Goal: Task Accomplishment & Management: Complete application form

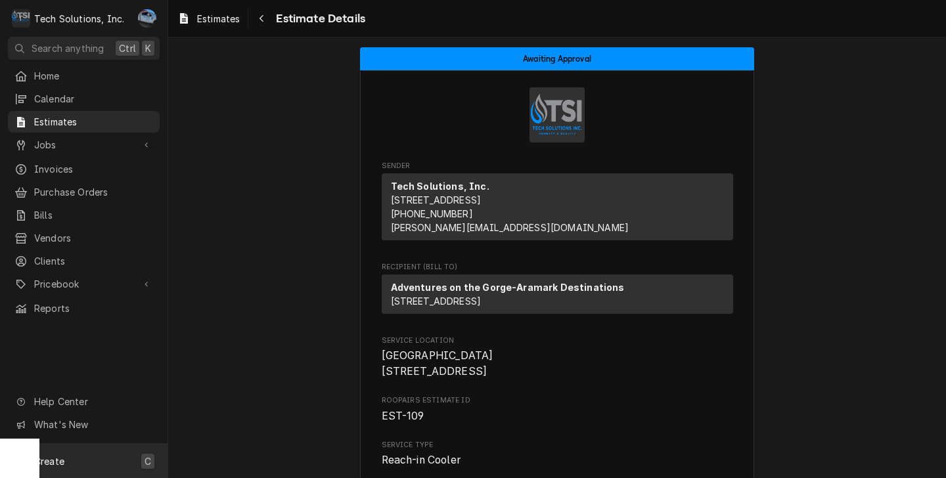
click at [58, 458] on span "Create" at bounding box center [49, 461] width 30 height 11
click at [221, 323] on div "Job" at bounding box center [246, 325] width 88 height 14
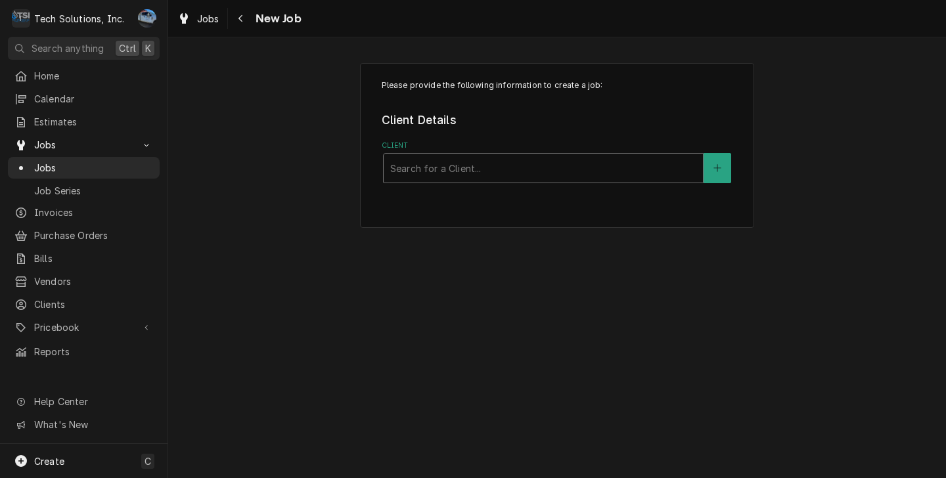
click at [407, 177] on div "Client" at bounding box center [543, 168] width 306 height 24
type input "stone"
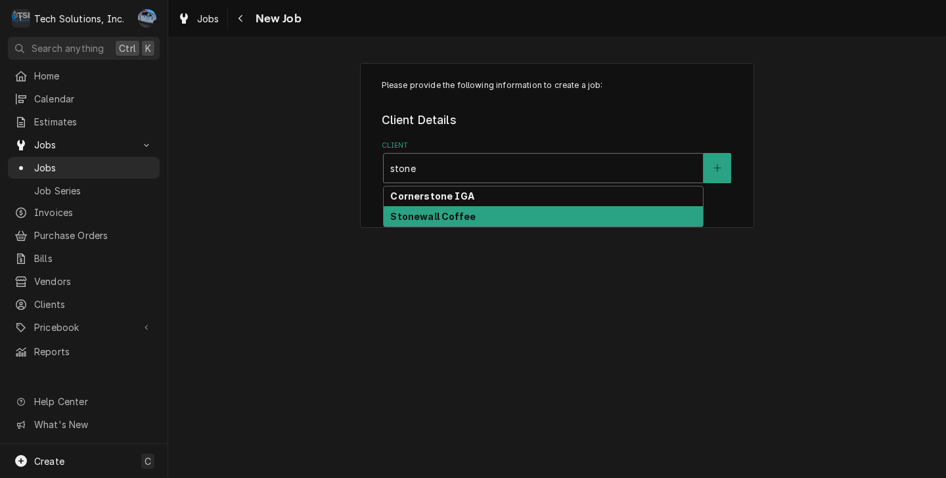
click at [486, 225] on div "Stonewall Coffee" at bounding box center [543, 216] width 319 height 20
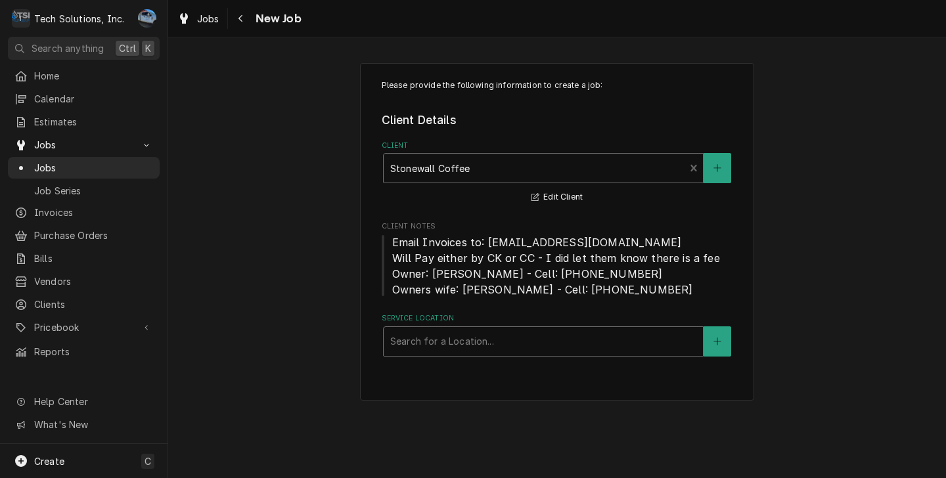
click at [467, 336] on div "Service Location" at bounding box center [543, 342] width 306 height 24
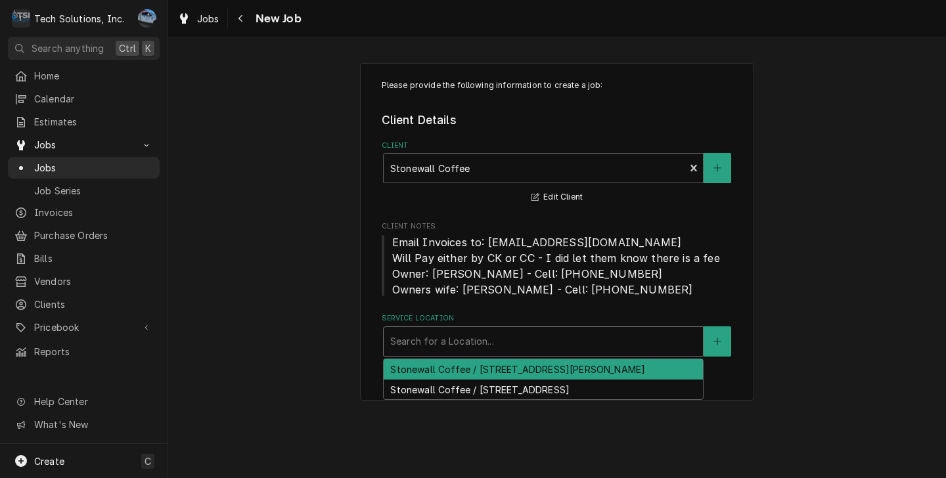
click at [641, 377] on div "Stonewall Coffee / [STREET_ADDRESS][PERSON_NAME]" at bounding box center [543, 369] width 319 height 20
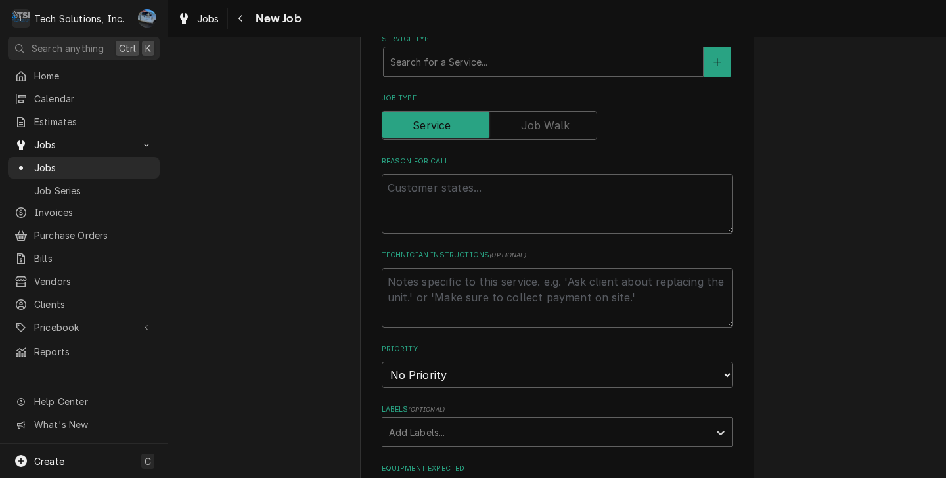
scroll to position [526, 0]
click at [467, 210] on textarea "Reason For Call" at bounding box center [558, 203] width 352 height 60
type textarea "x"
type textarea "R"
type textarea "x"
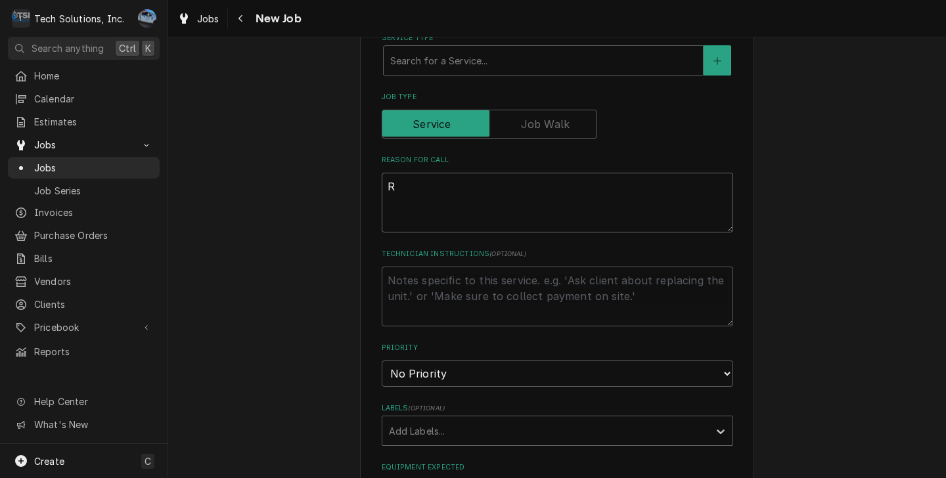
type textarea "Re"
type textarea "x"
type textarea "Rel"
type textarea "x"
type textarea "Relo"
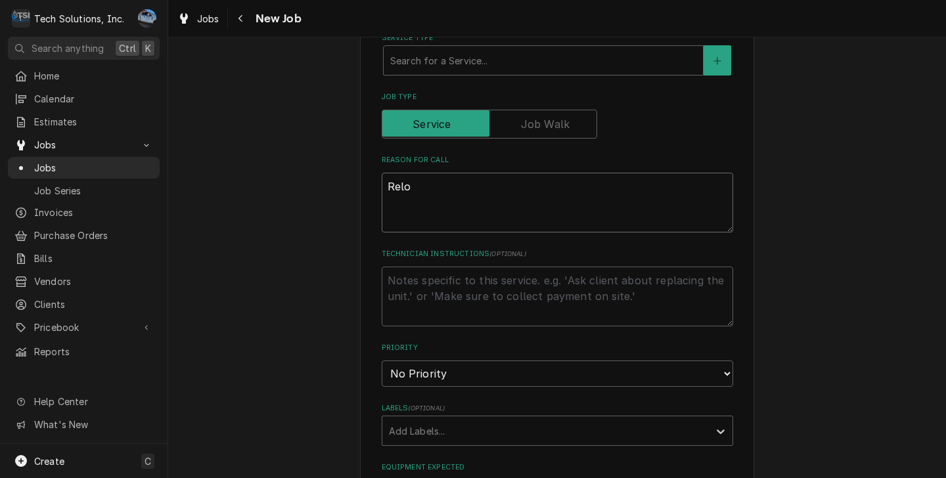
type textarea "x"
type textarea "Reloc"
type textarea "x"
type textarea "Reloca"
type textarea "x"
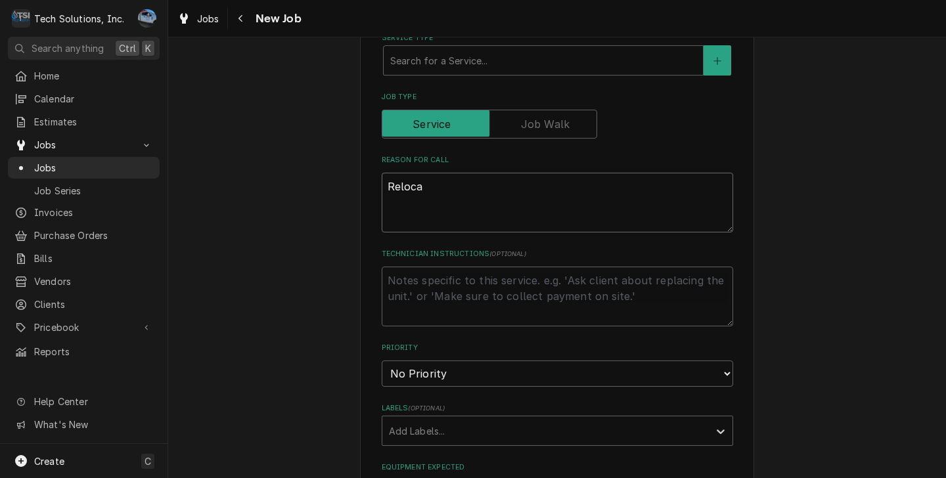
type textarea "Relocat"
type textarea "x"
type textarea "Relocate"
type textarea "x"
type textarea "Relocate"
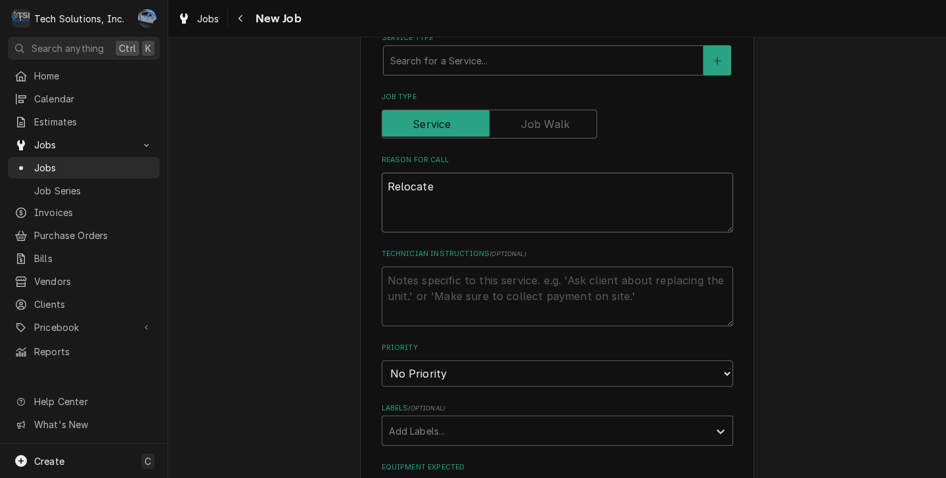
type textarea "x"
type textarea "Relocate I"
type textarea "x"
type textarea "Relocate Ic"
type textarea "x"
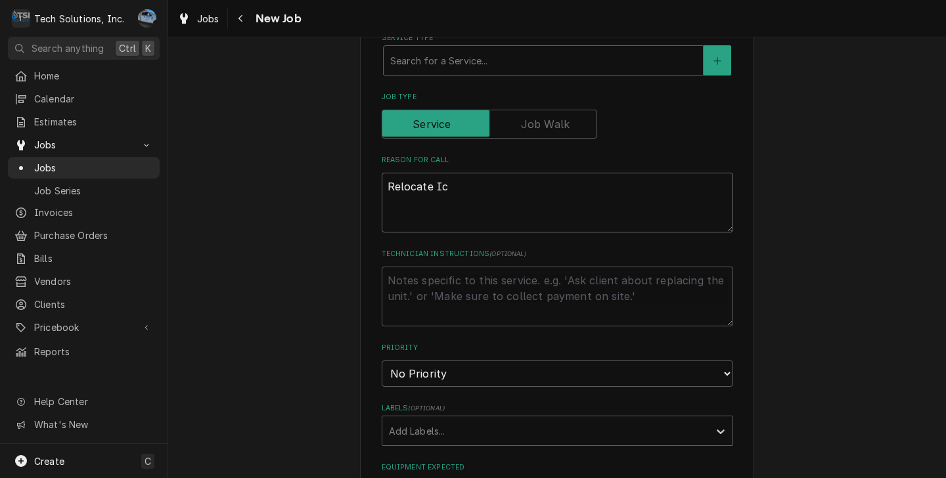
type textarea "Relocate Ice"
type textarea "x"
type textarea "Relocate Ice"
type textarea "x"
type textarea "Relocate Ice M"
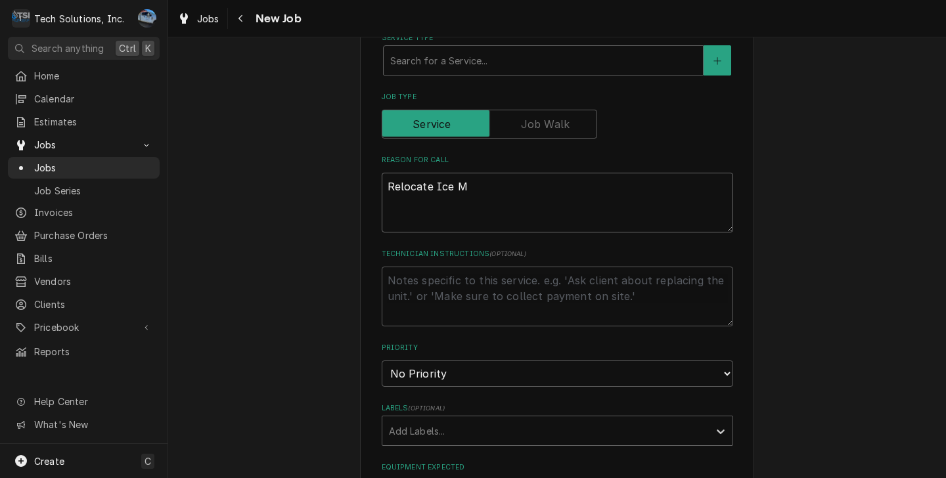
type textarea "x"
type textarea "Relocate Ice Ma"
type textarea "x"
type textarea "Relocate Ice Mac"
type textarea "x"
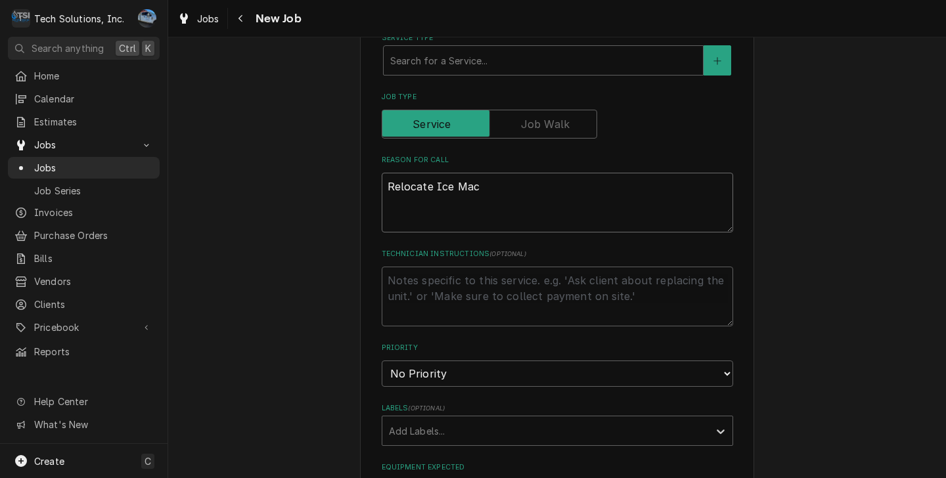
type textarea "Relocate Ice Mach"
type textarea "x"
type textarea "Relocate Ice Machi"
type textarea "x"
type textarea "Relocate Ice Machin"
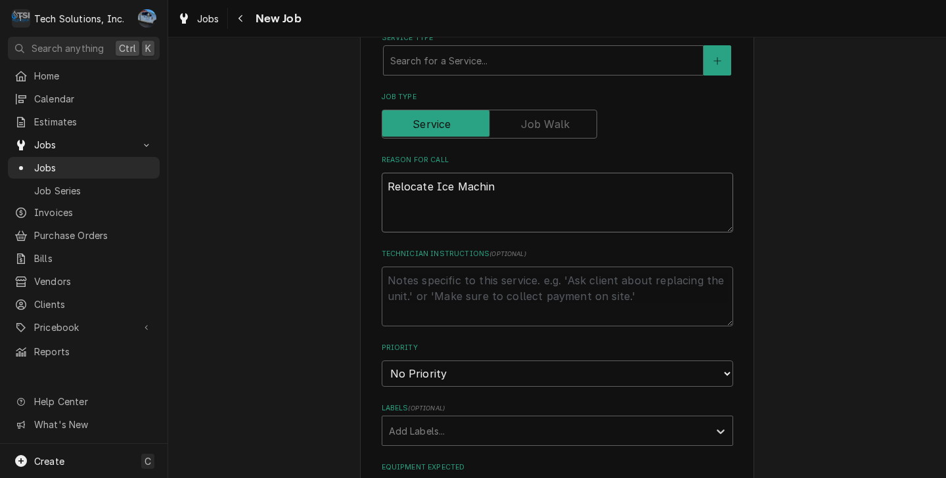
type textarea "x"
type textarea "Relocate Ice Machine"
type textarea "x"
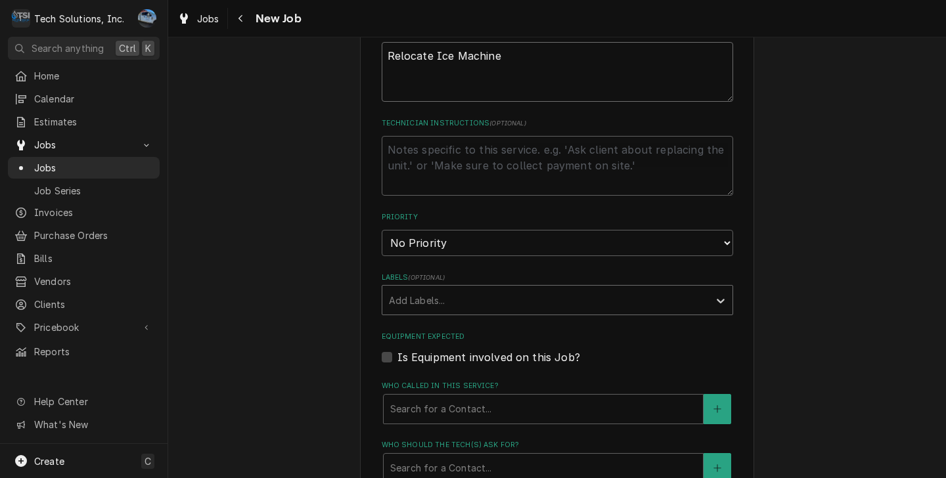
scroll to position [657, 0]
type textarea "Relocate Ice Machine"
click at [436, 237] on select "No Priority Urgent High Medium Low" at bounding box center [558, 242] width 352 height 26
select select "2"
click at [382, 231] on select "No Priority Urgent High Medium Low" at bounding box center [558, 242] width 352 height 26
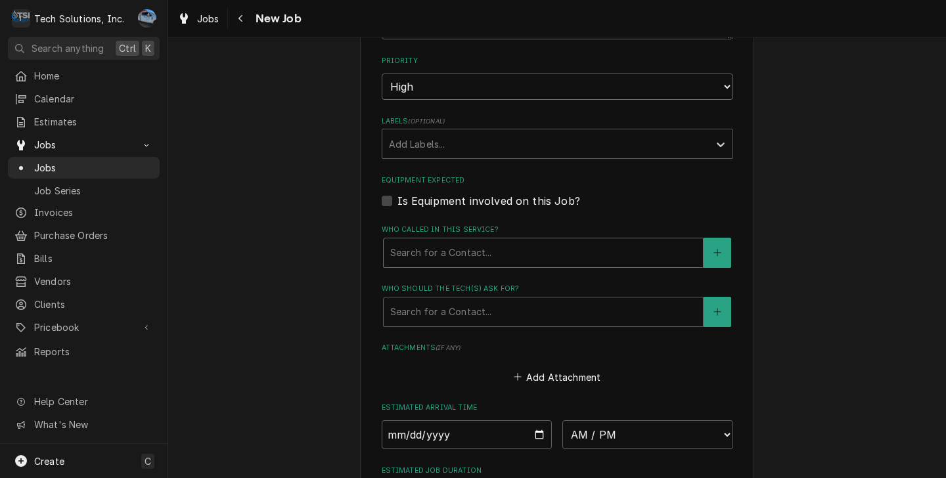
scroll to position [854, 0]
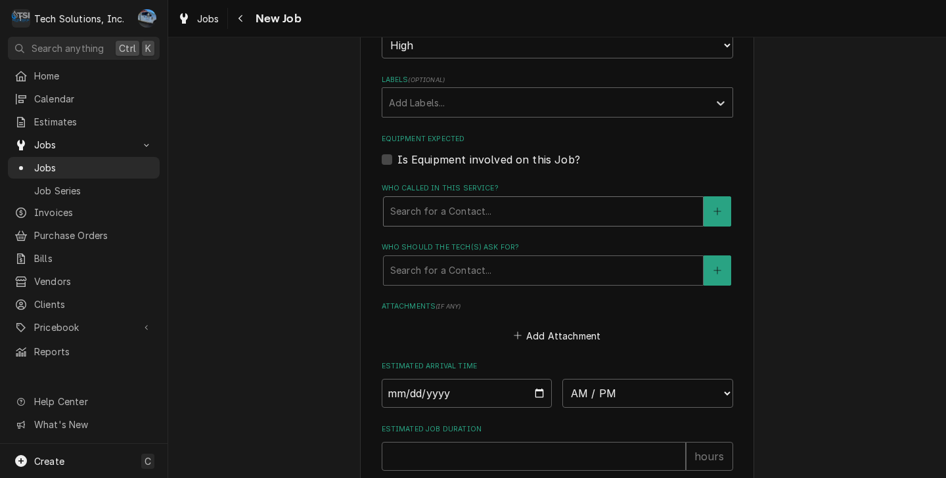
click at [534, 218] on div "Who called in this service?" at bounding box center [543, 212] width 306 height 24
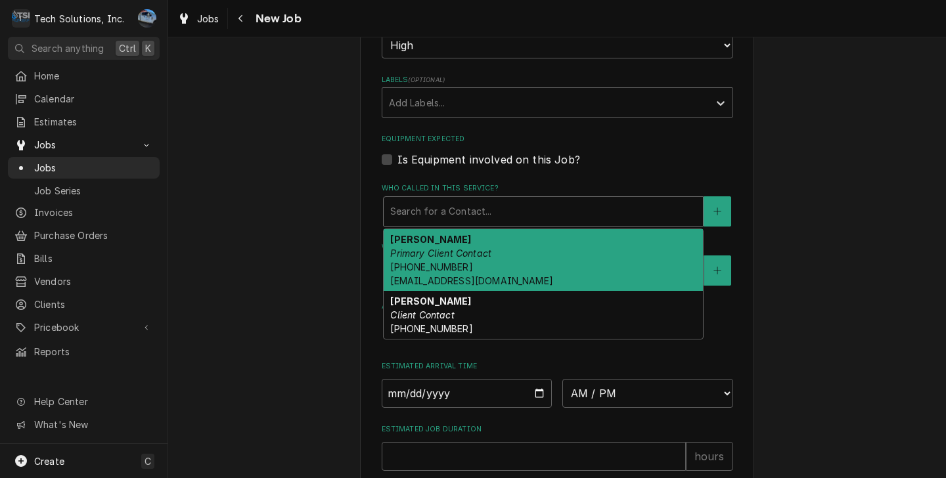
click at [453, 271] on span "[PHONE_NUMBER] [EMAIL_ADDRESS][DOMAIN_NAME]" at bounding box center [471, 274] width 162 height 25
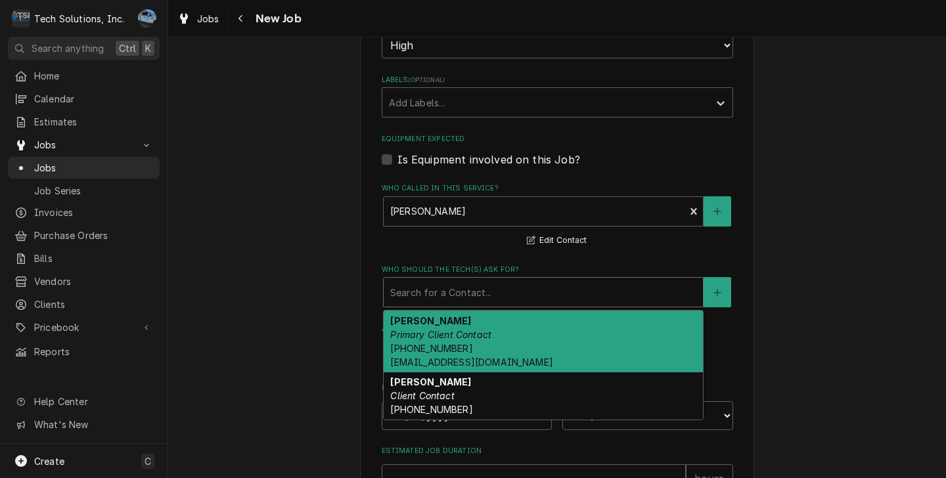
click at [453, 300] on div "Who should the tech(s) ask for?" at bounding box center [543, 293] width 306 height 24
click at [455, 325] on strong "[PERSON_NAME]" at bounding box center [430, 320] width 81 height 11
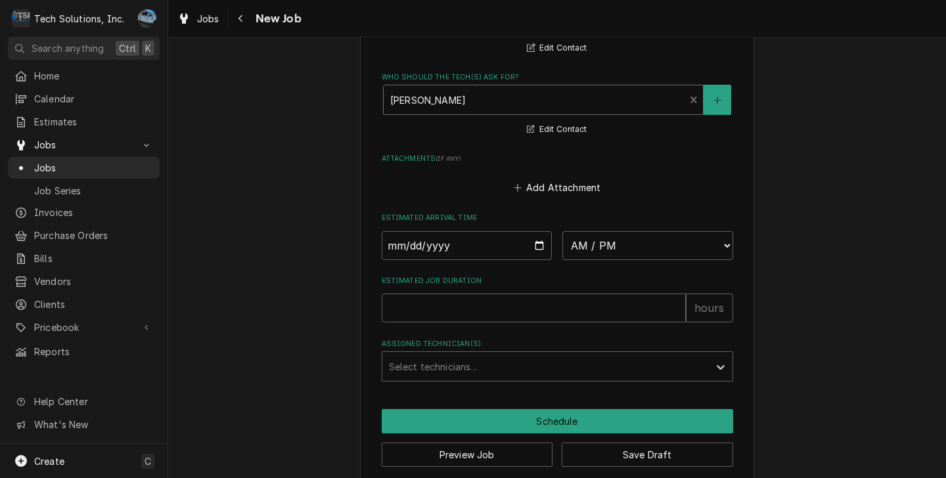
scroll to position [1051, 0]
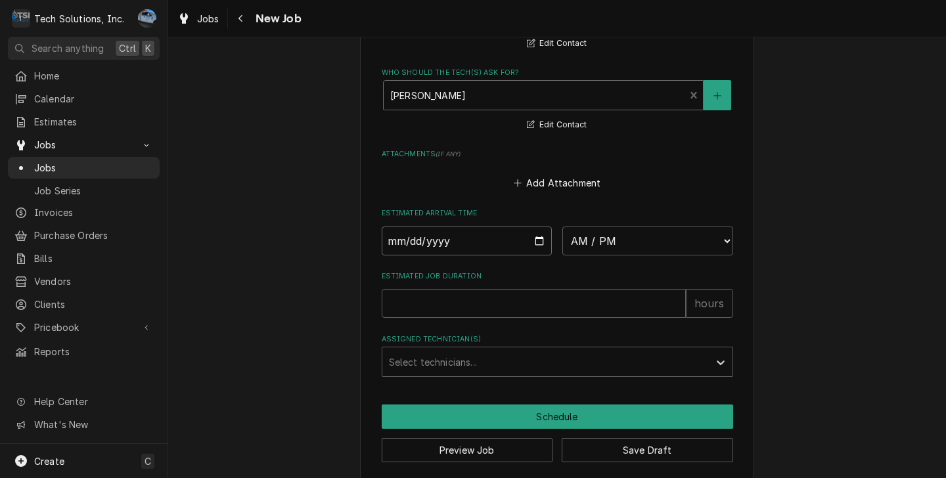
click at [536, 241] on input "Date" at bounding box center [467, 241] width 171 height 29
type textarea "x"
type input "[DATE]"
type textarea "x"
click at [615, 256] on select "AM / PM 6:00 AM 6:15 AM 6:30 AM 6:45 AM 7:00 AM 7:15 AM 7:30 AM 7:45 AM 8:00 AM…" at bounding box center [648, 241] width 171 height 29
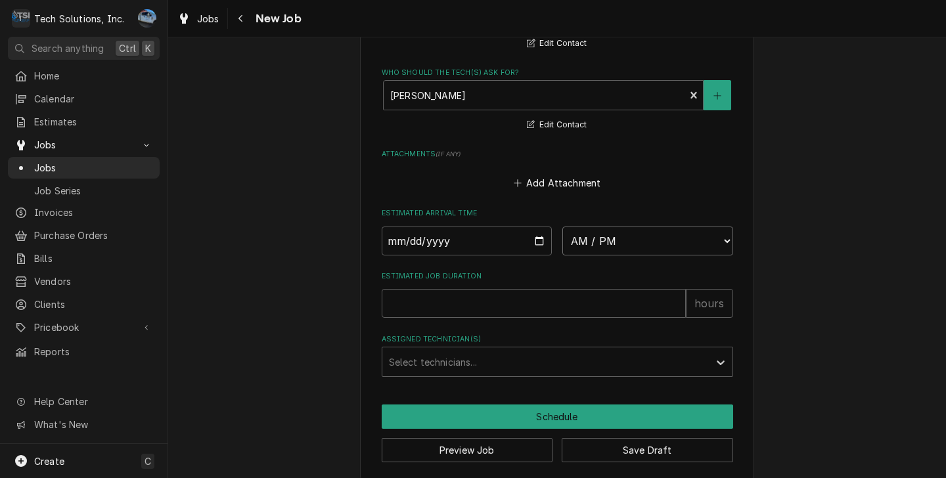
select select "13:00:00"
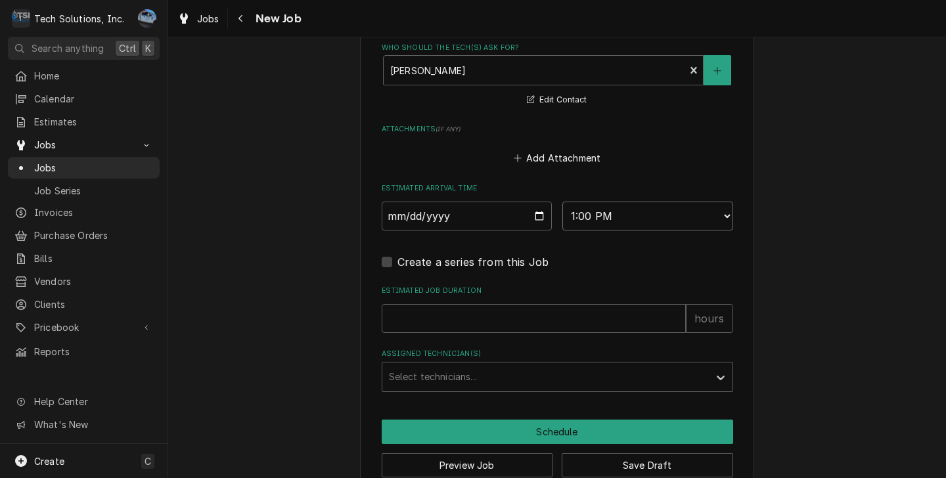
scroll to position [1110, 0]
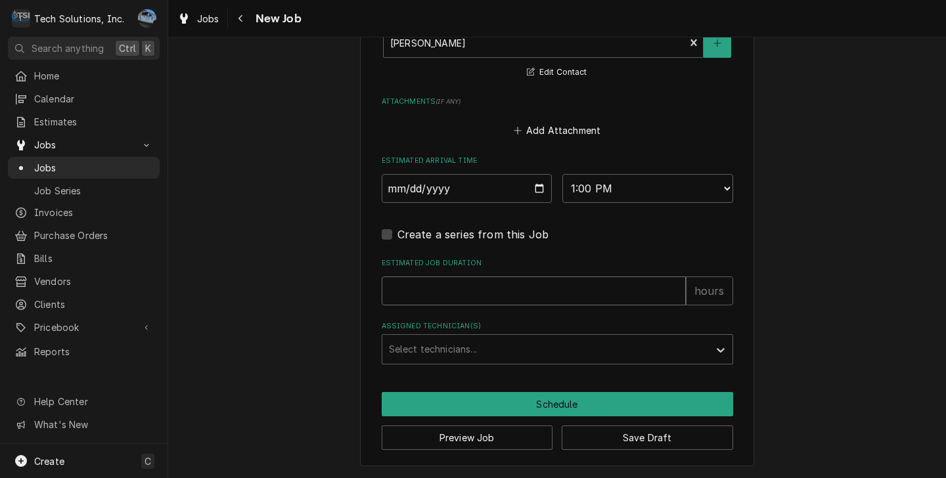
click at [503, 278] on input "Estimated Job Duration" at bounding box center [534, 291] width 304 height 29
type textarea "x"
type input "1"
click at [505, 335] on div "Select technicians..." at bounding box center [545, 349] width 327 height 29
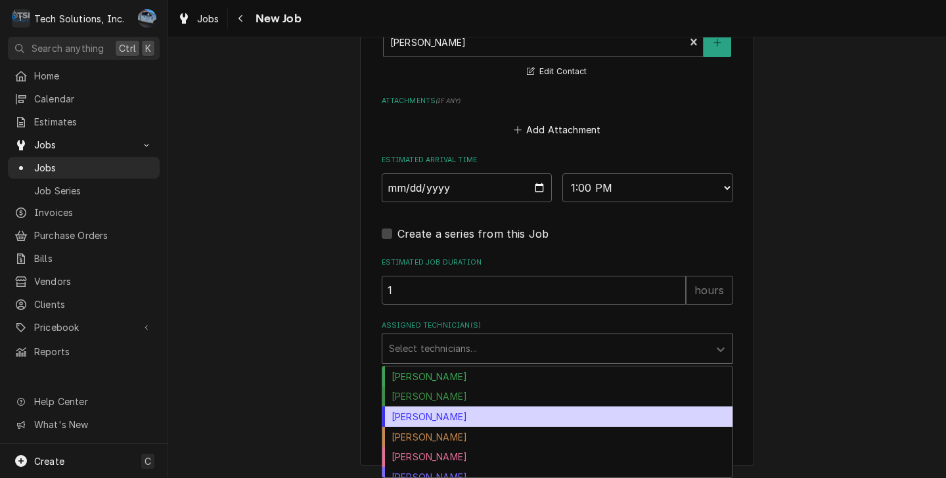
click at [462, 419] on div "[PERSON_NAME]" at bounding box center [557, 417] width 350 height 20
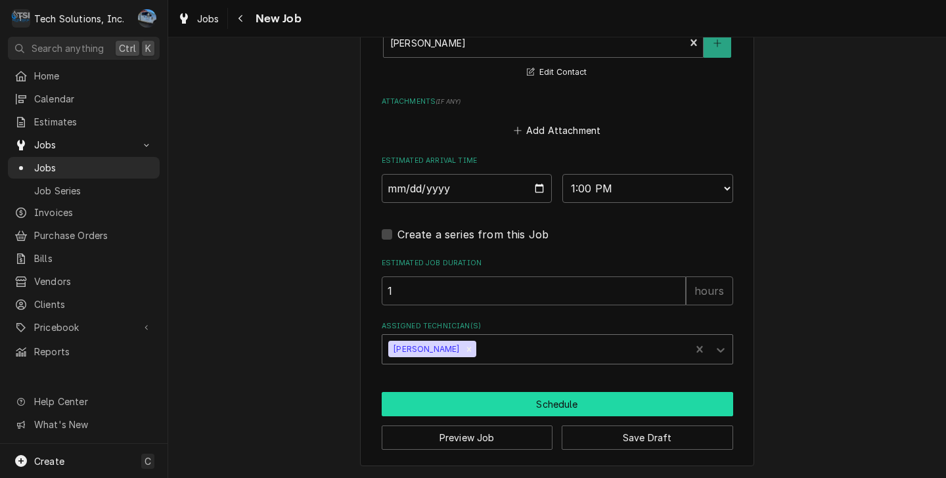
click at [466, 404] on button "Schedule" at bounding box center [558, 404] width 352 height 24
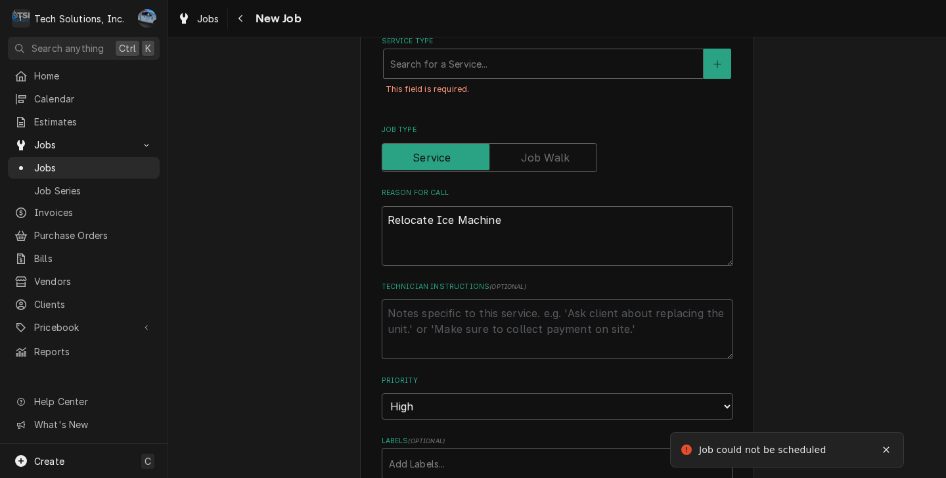
scroll to position [457, 0]
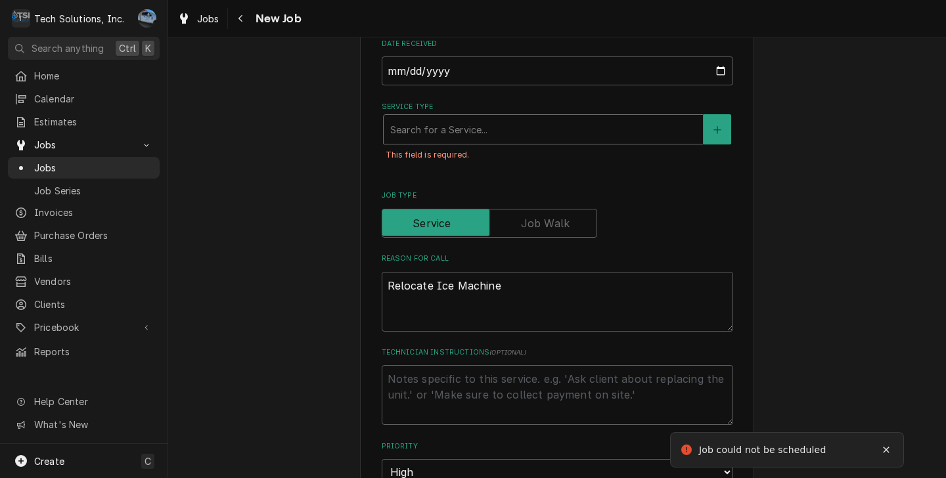
click at [438, 135] on div "Service Type" at bounding box center [543, 130] width 306 height 24
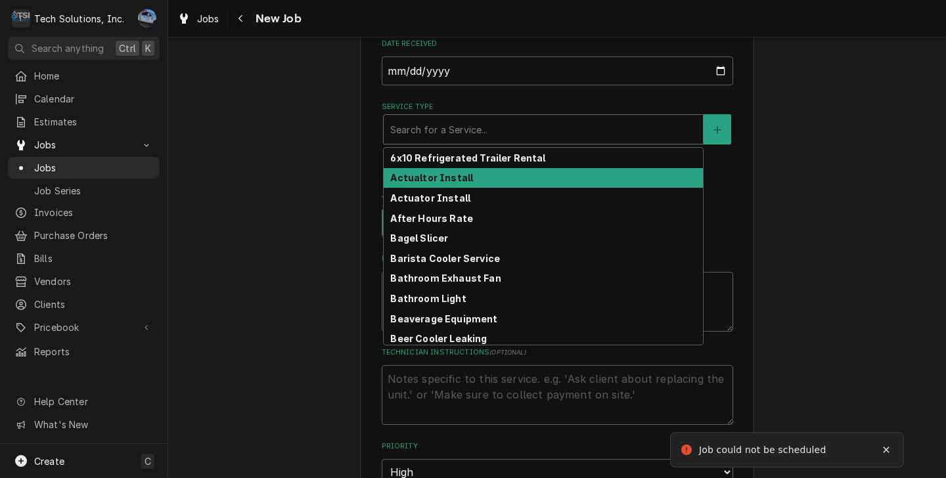
type textarea "x"
type input "i"
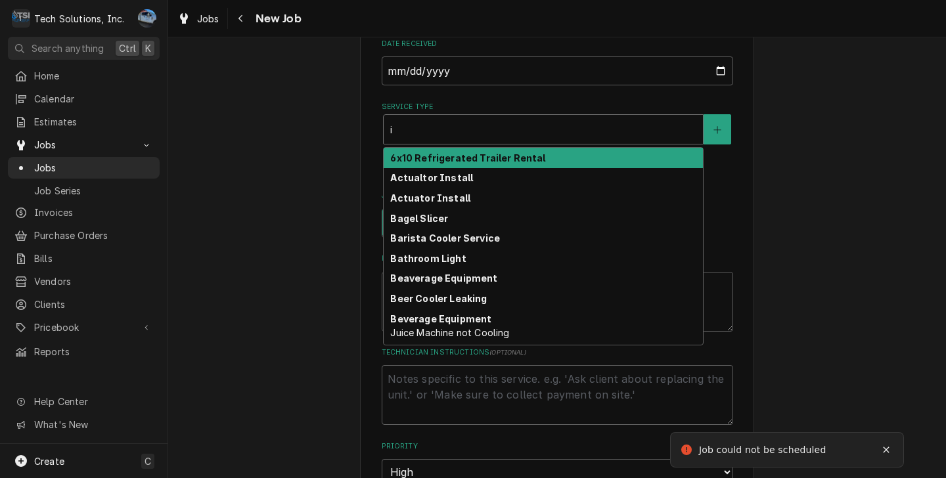
type textarea "x"
type input "ic"
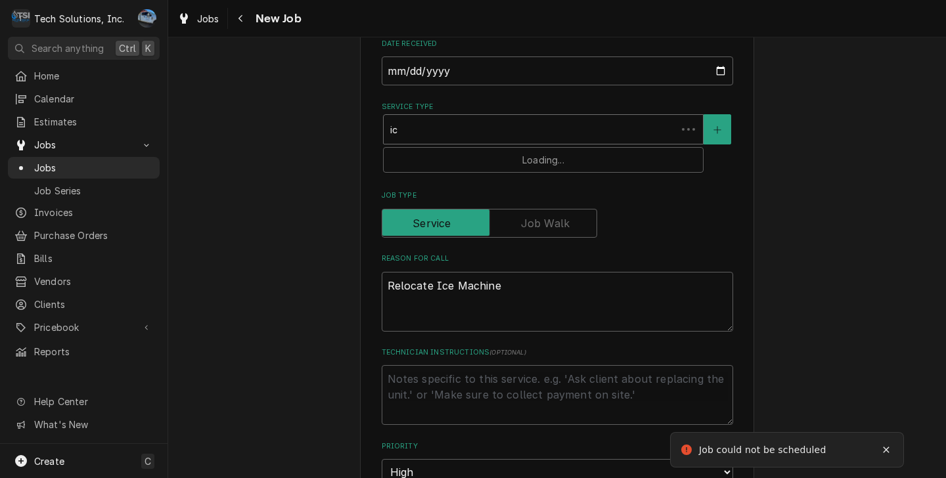
type textarea "x"
type input "ice"
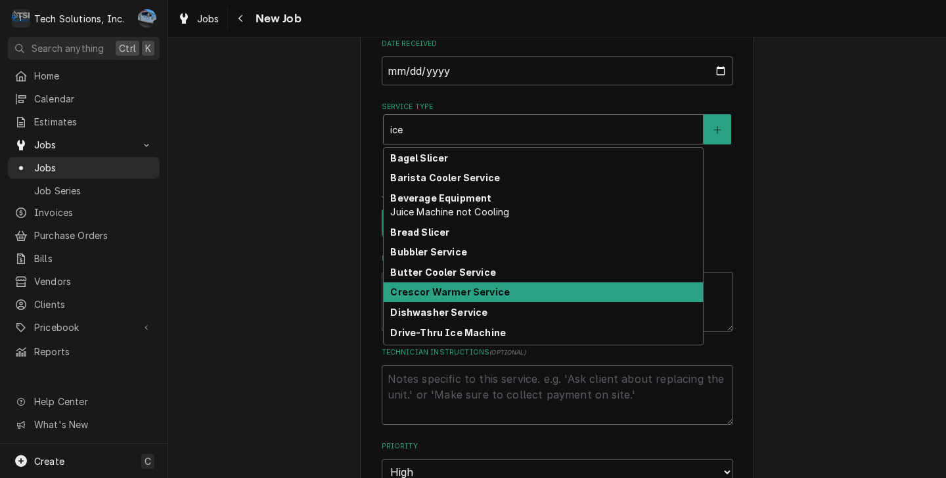
type textarea "x"
type input "ice"
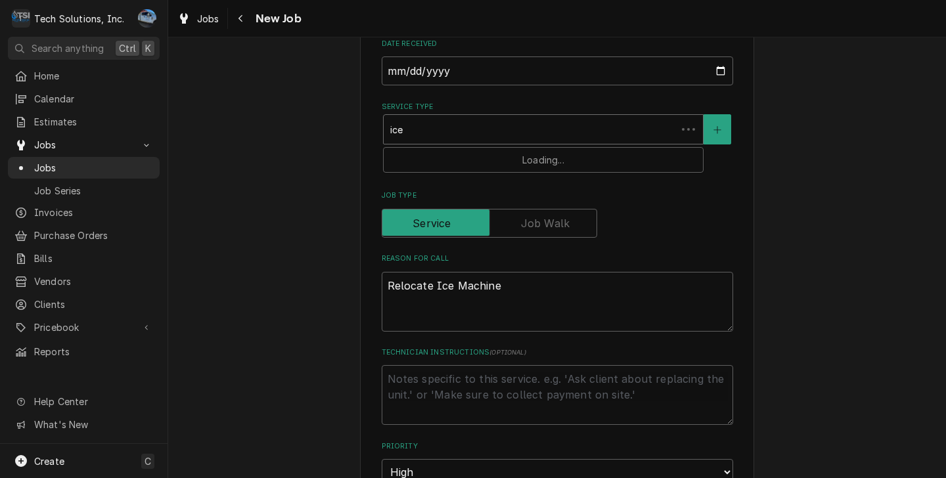
type textarea "x"
type input "ice m"
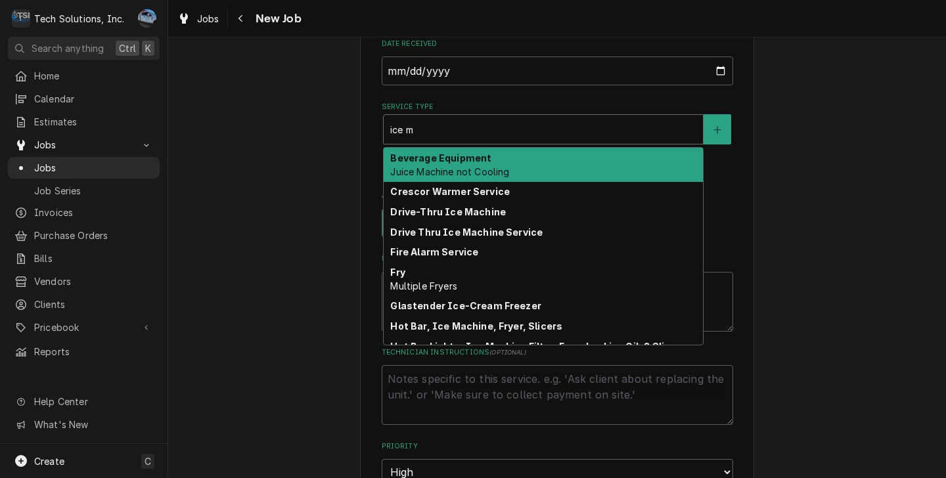
type textarea "x"
type input "ice ma"
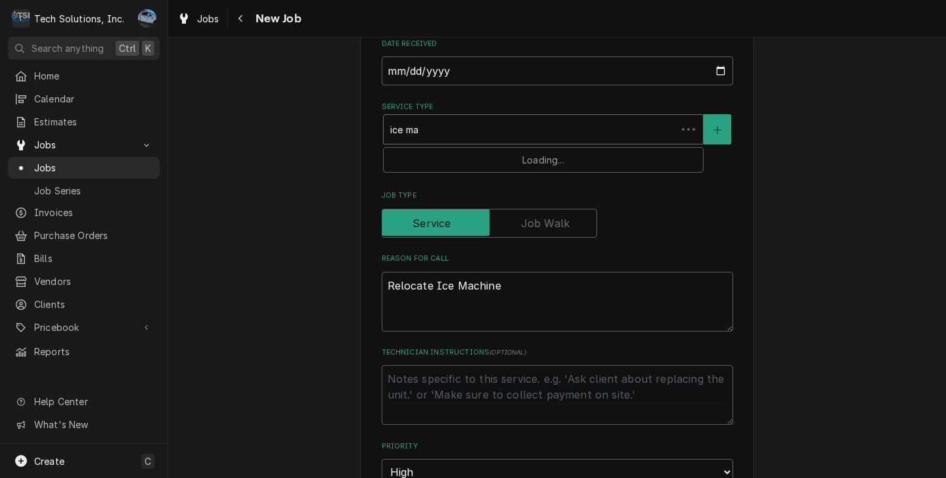
type textarea "x"
type input "ice mac"
type textarea "x"
type input "ice mach"
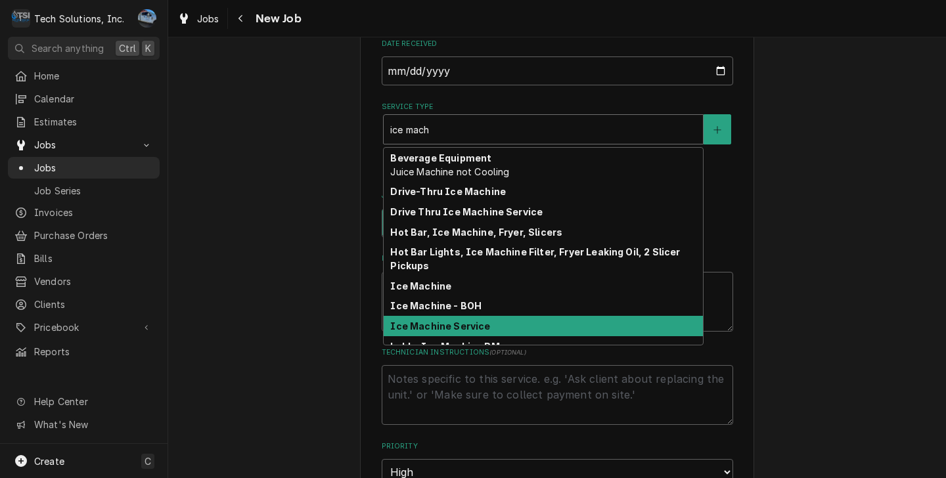
click at [469, 324] on strong "Ice Machine Service" at bounding box center [440, 326] width 100 height 11
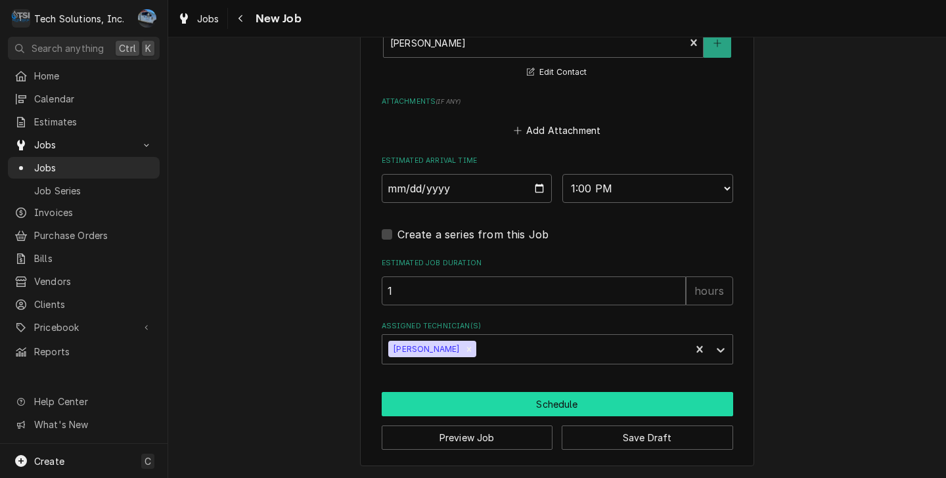
click at [536, 396] on button "Schedule" at bounding box center [558, 404] width 352 height 24
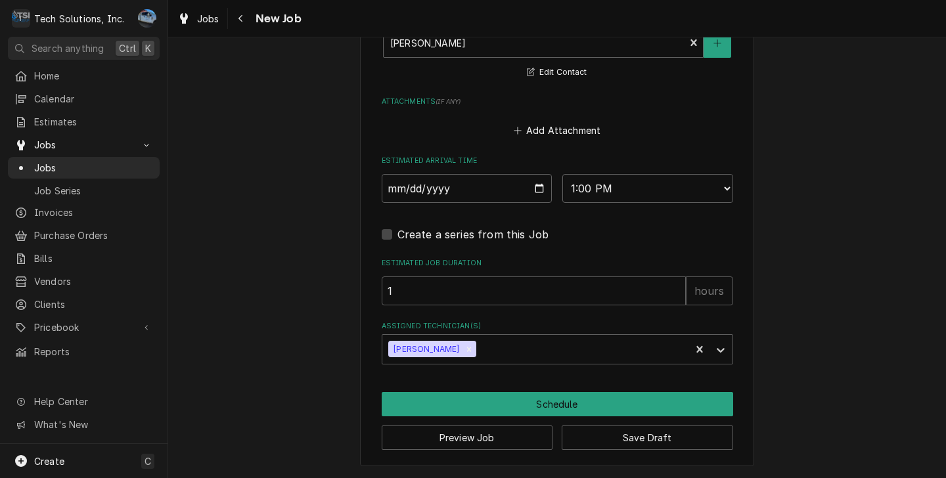
scroll to position [1119, 0]
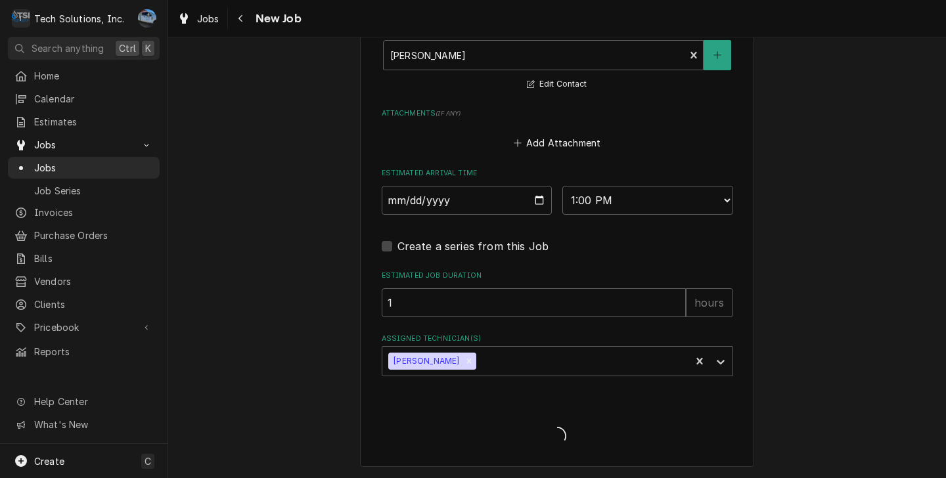
type textarea "x"
